Goal: Task Accomplishment & Management: Manage account settings

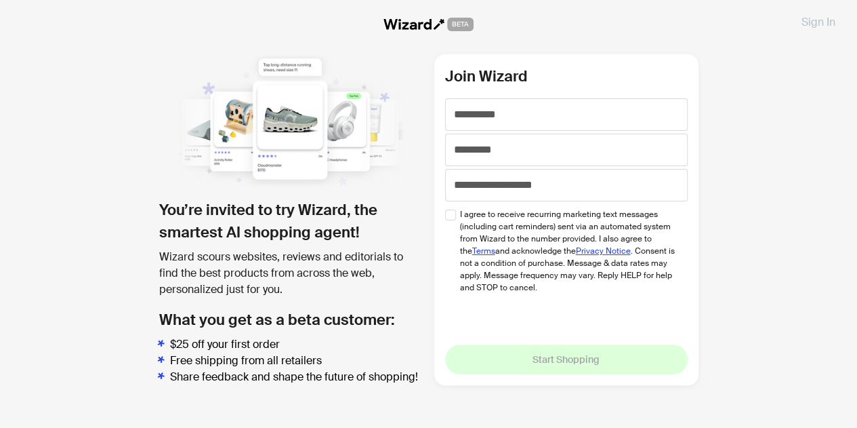
click at [805, 28] on button "Sign In" at bounding box center [819, 22] width 56 height 22
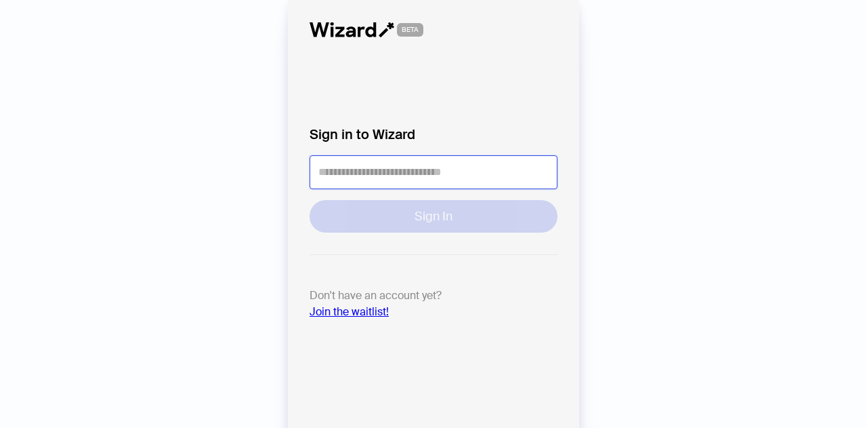
click at [499, 163] on input "tel" at bounding box center [434, 172] width 248 height 34
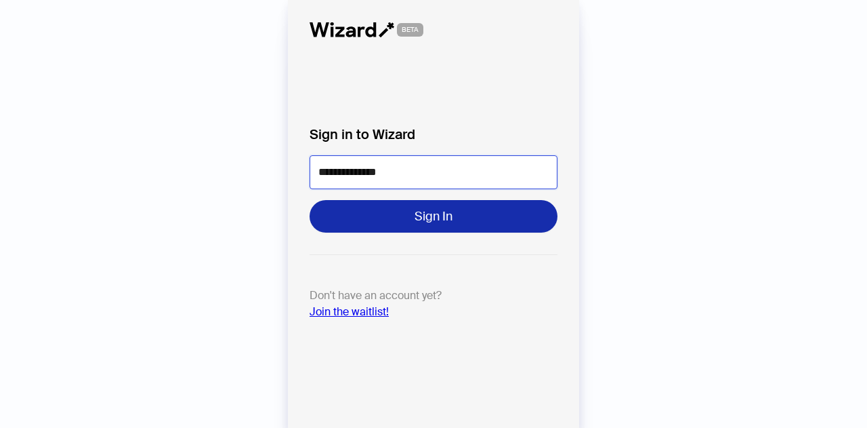
type input "**********"
click at [489, 215] on button "Sign In" at bounding box center [434, 216] width 248 height 33
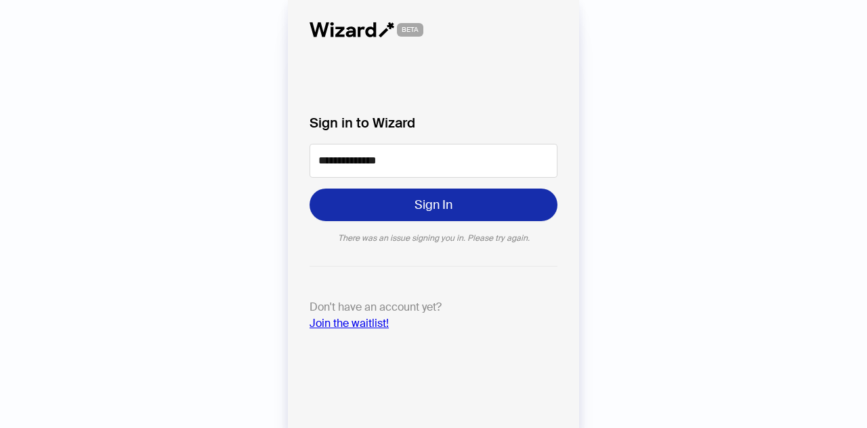
click at [427, 205] on span "Sign In" at bounding box center [434, 205] width 38 height 16
click at [412, 203] on button "Sign In" at bounding box center [434, 204] width 248 height 33
